Goal: Task Accomplishment & Management: Complete application form

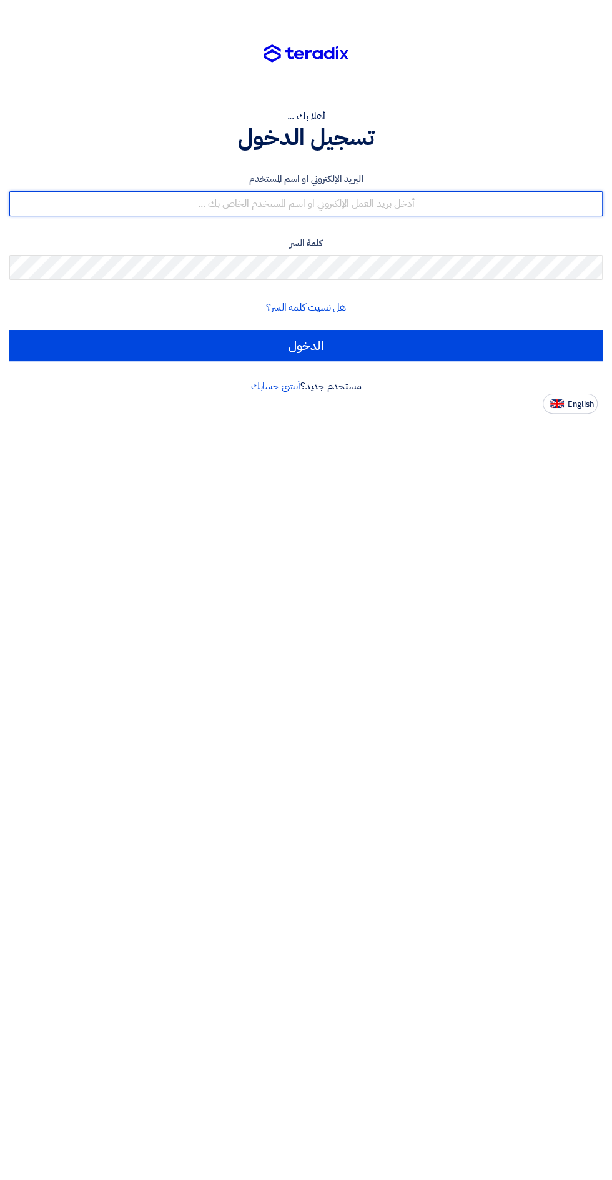
click at [288, 204] on input "text" at bounding box center [306, 203] width 594 height 25
type input "[EMAIL_ADDRESS][DOMAIN_NAME]"
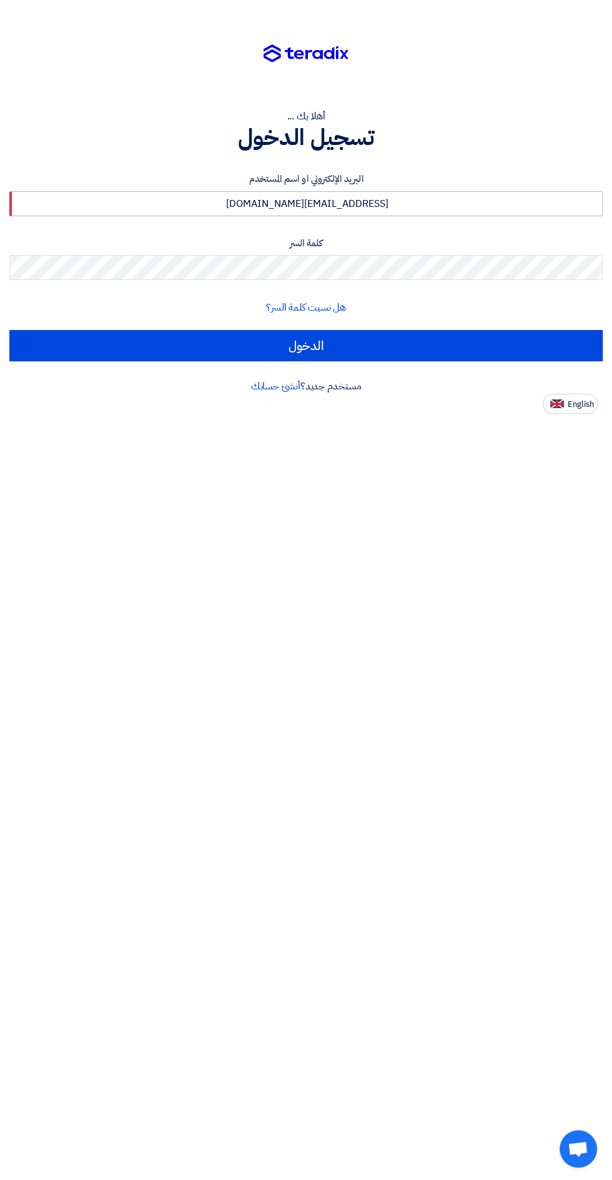
click at [9, 330] on input "الدخول" at bounding box center [306, 345] width 594 height 31
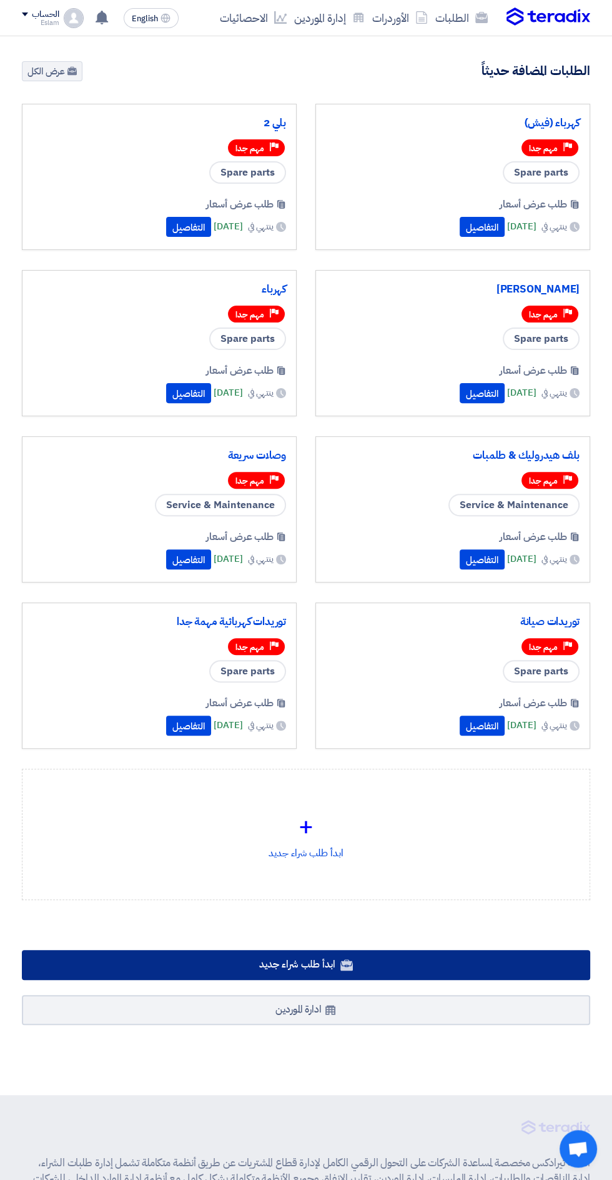
click at [263, 964] on span "ابدأ طلب شراء جديد" at bounding box center [297, 964] width 76 height 15
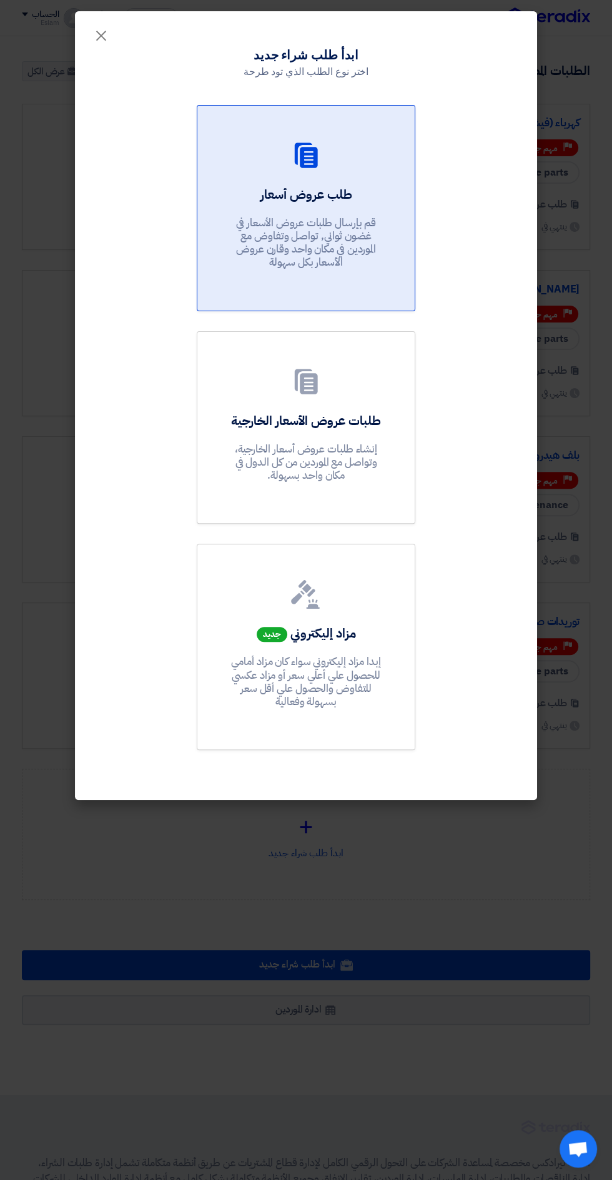
click at [281, 222] on p "قم بإرسال طلبات عروض الأسعار في غضون ثواني, تواصل وتفاوض مع الموردين في مكان وا…" at bounding box center [306, 242] width 150 height 53
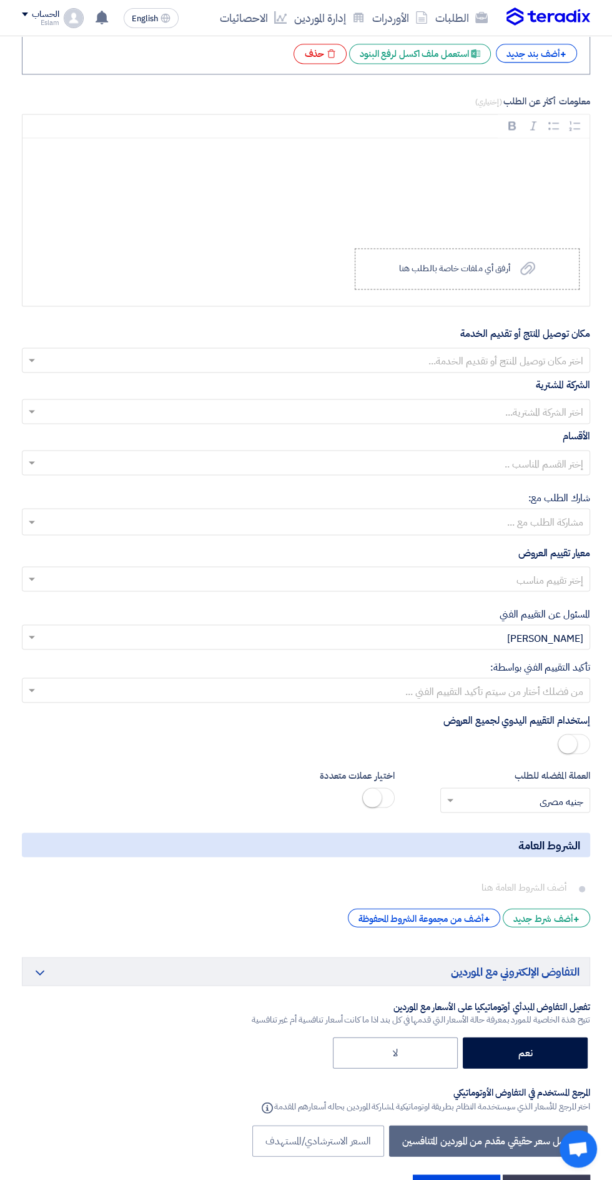
scroll to position [1144, 0]
click at [438, 1179] on button "التالي" at bounding box center [456, 1188] width 87 height 27
